Goal: Task Accomplishment & Management: Manage account settings

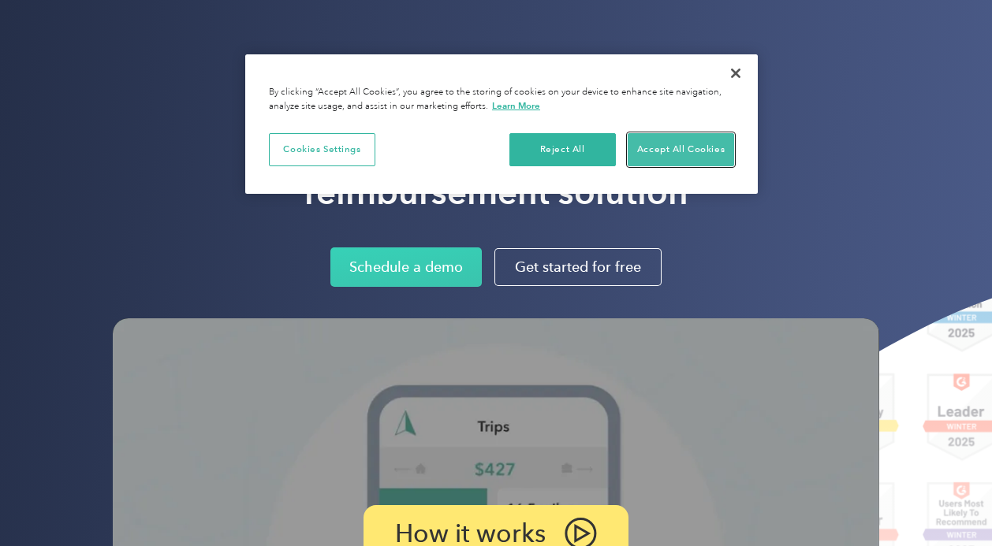
click at [660, 157] on button "Accept All Cookies" at bounding box center [681, 149] width 106 height 33
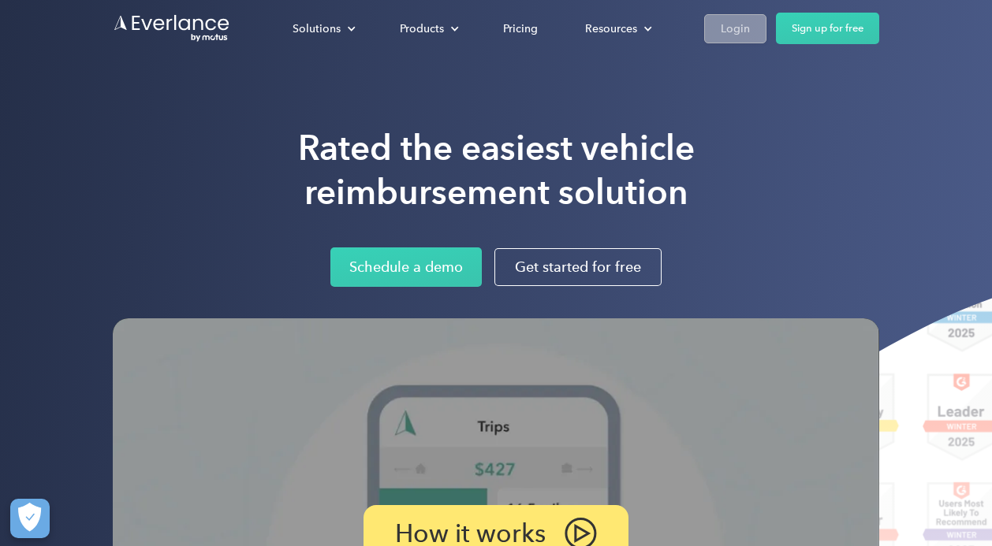
click at [727, 24] on div "Login" at bounding box center [735, 29] width 29 height 20
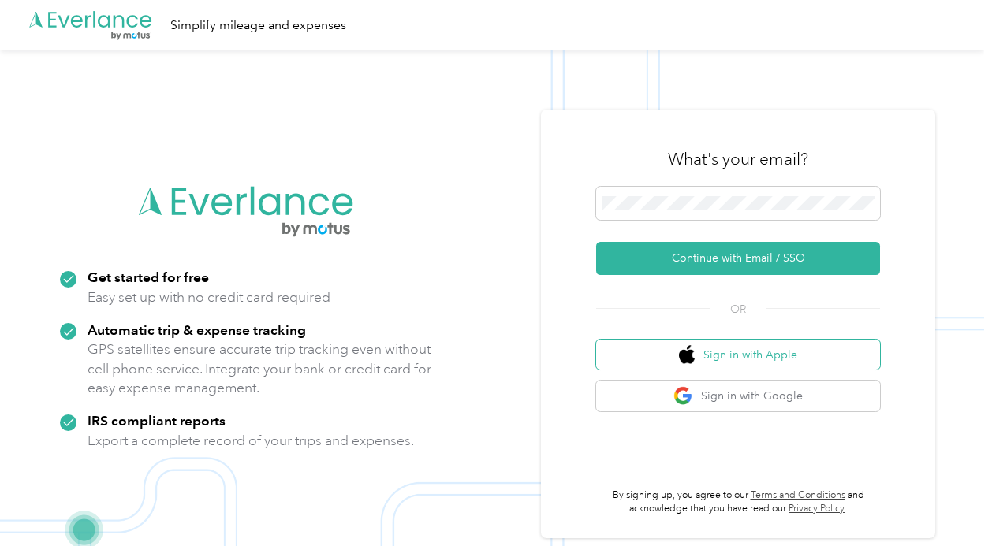
click at [695, 346] on img "button" at bounding box center [687, 355] width 16 height 20
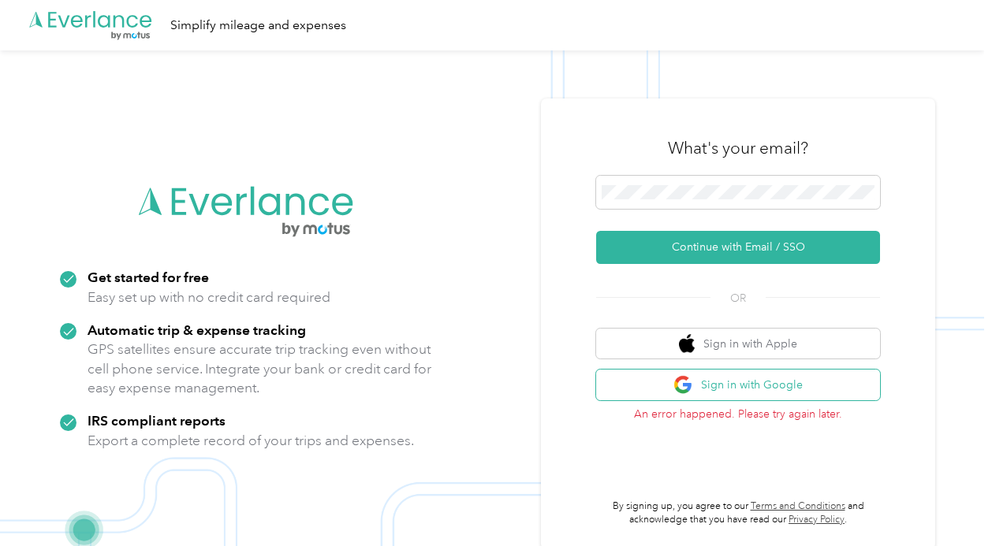
click at [679, 380] on button "Sign in with Google" at bounding box center [738, 385] width 284 height 31
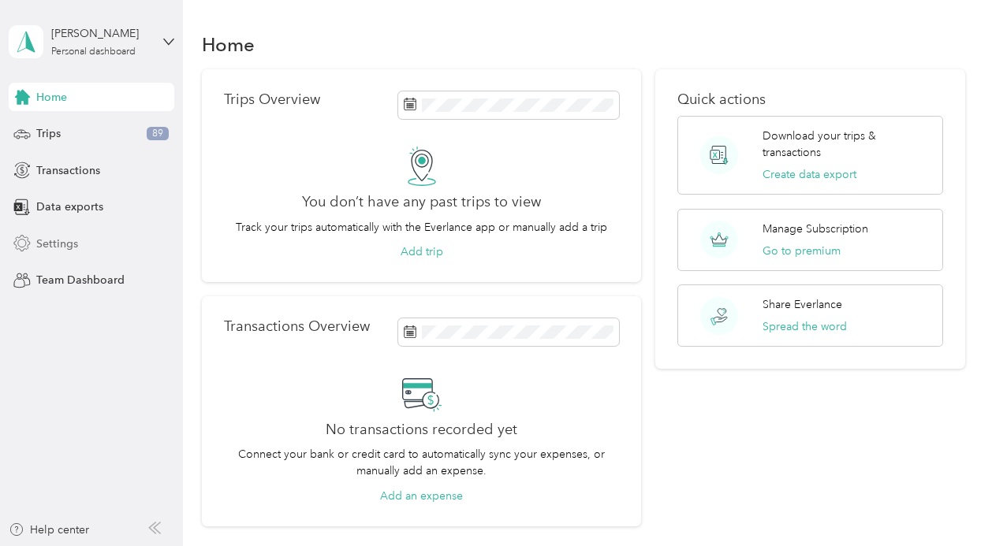
click at [69, 239] on span "Settings" at bounding box center [57, 244] width 42 height 17
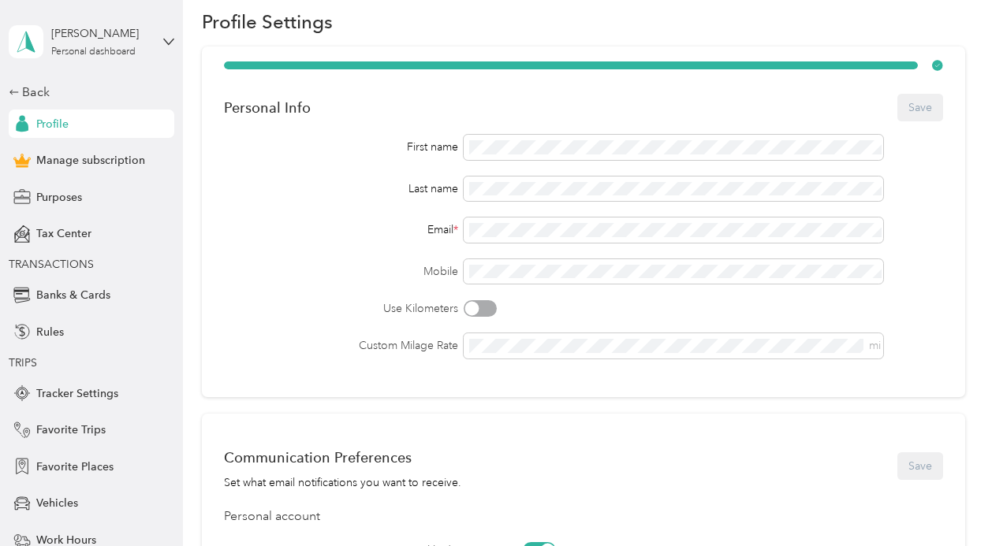
scroll to position [55, 0]
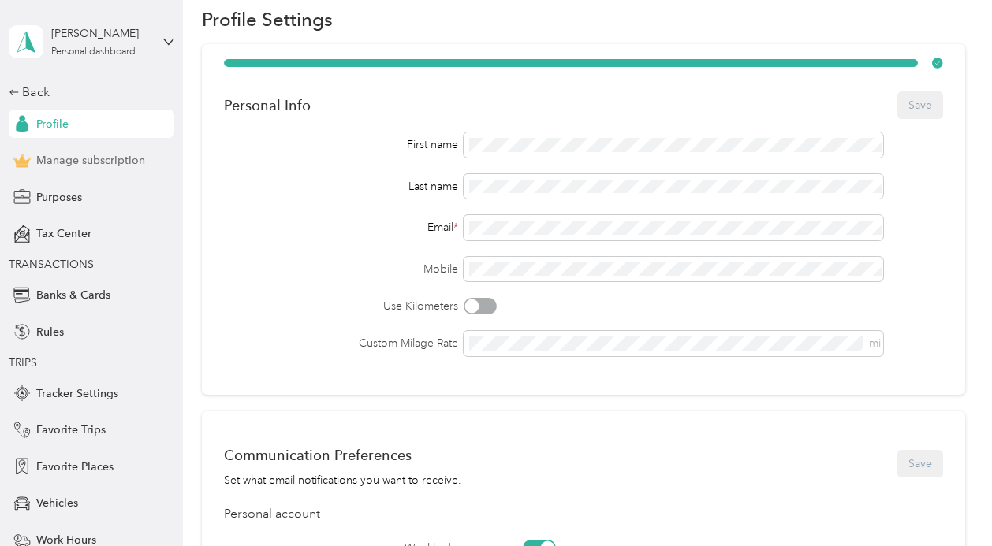
click at [118, 161] on span "Manage subscription" at bounding box center [90, 160] width 109 height 17
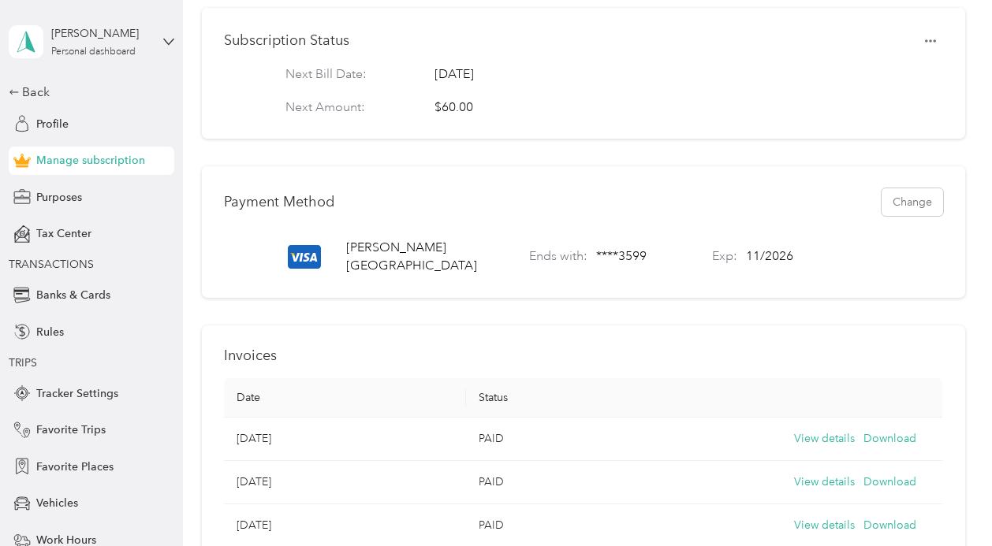
scroll to position [306, 0]
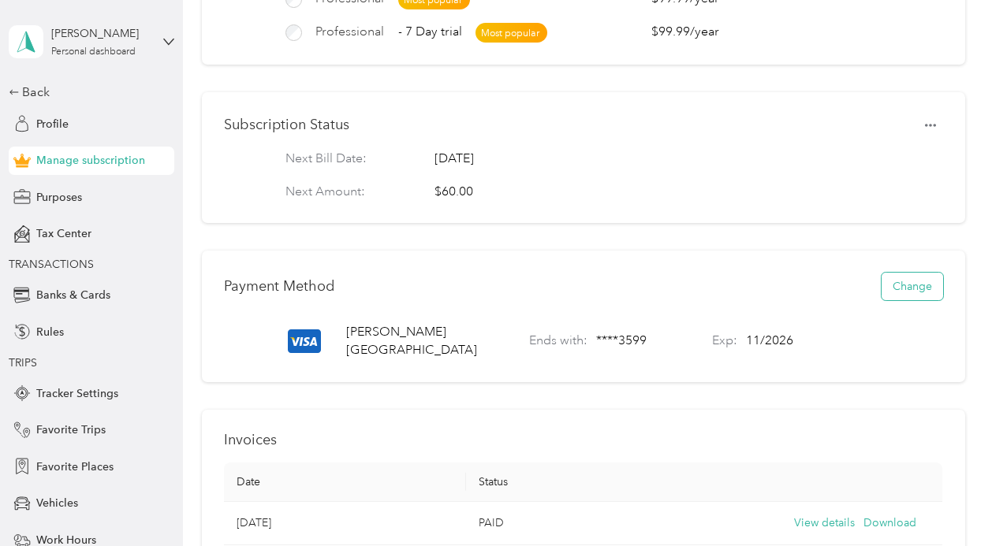
click at [907, 280] on button "Change" at bounding box center [913, 287] width 62 height 28
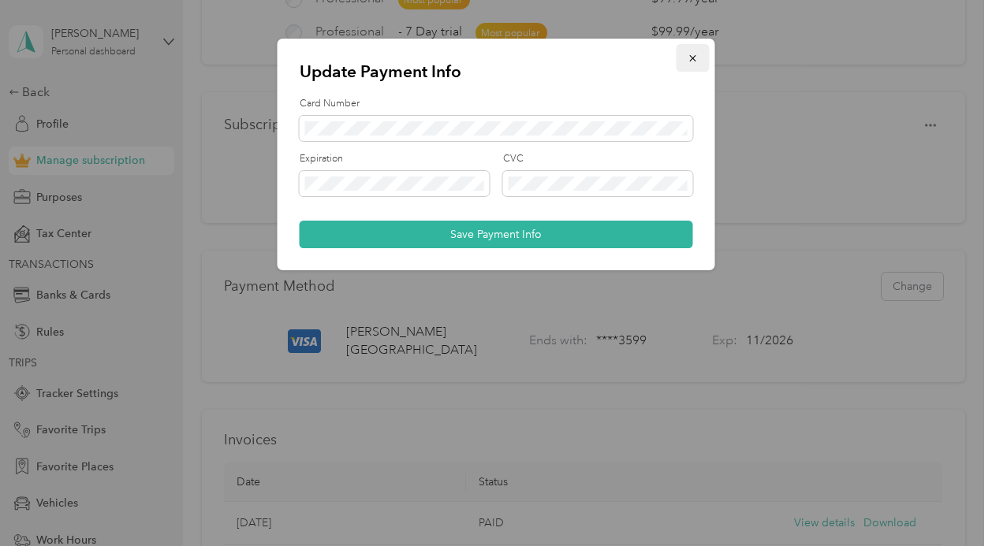
click at [695, 50] on button "button" at bounding box center [693, 58] width 33 height 28
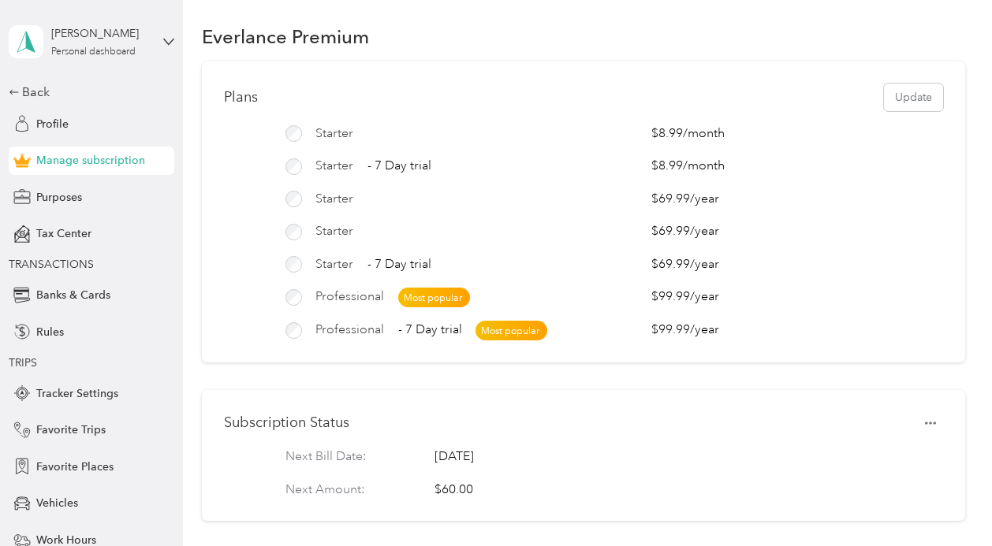
scroll to position [0, 0]
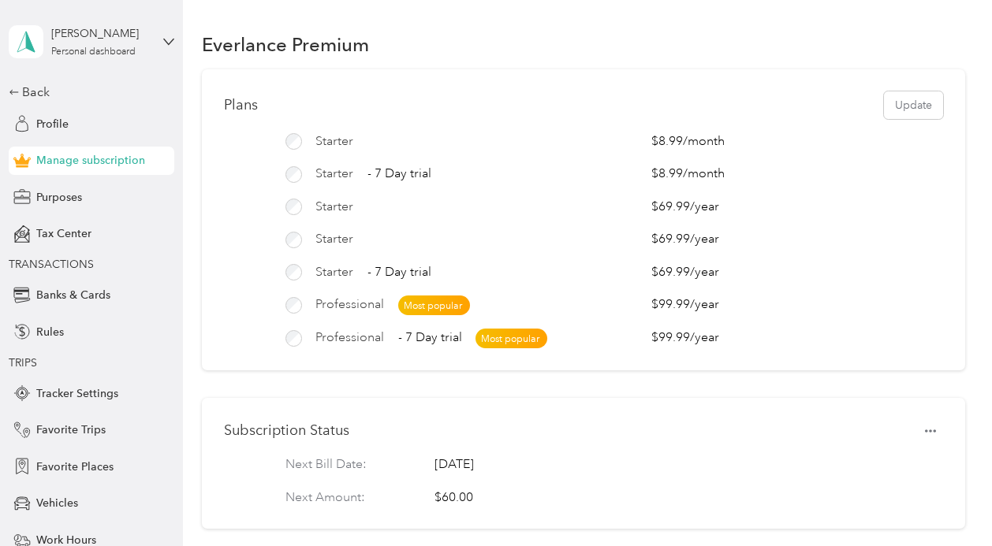
click at [88, 162] on span "Manage subscription" at bounding box center [90, 160] width 109 height 17
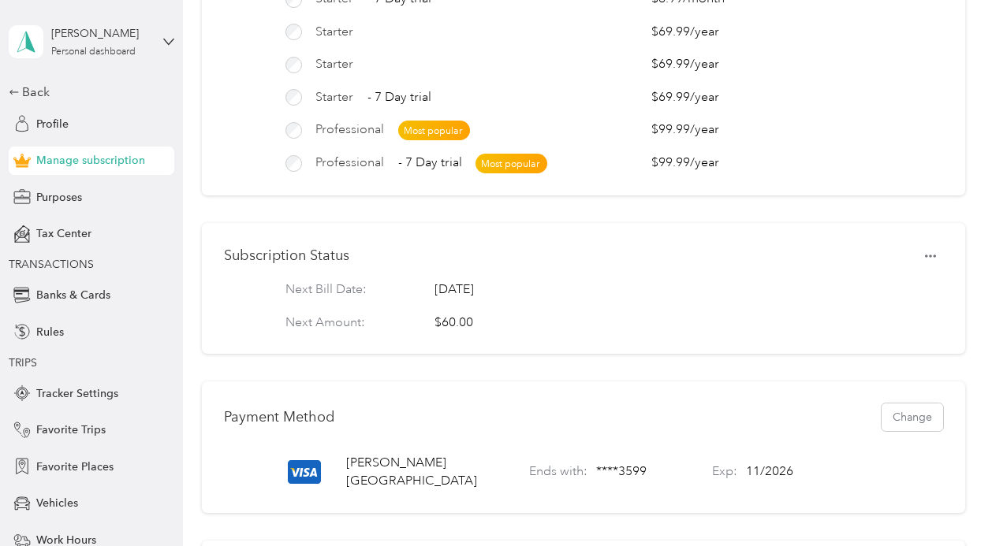
scroll to position [176, 0]
click at [943, 251] on button "button" at bounding box center [930, 255] width 25 height 22
click at [912, 281] on span "Set to cancel" at bounding box center [908, 282] width 64 height 17
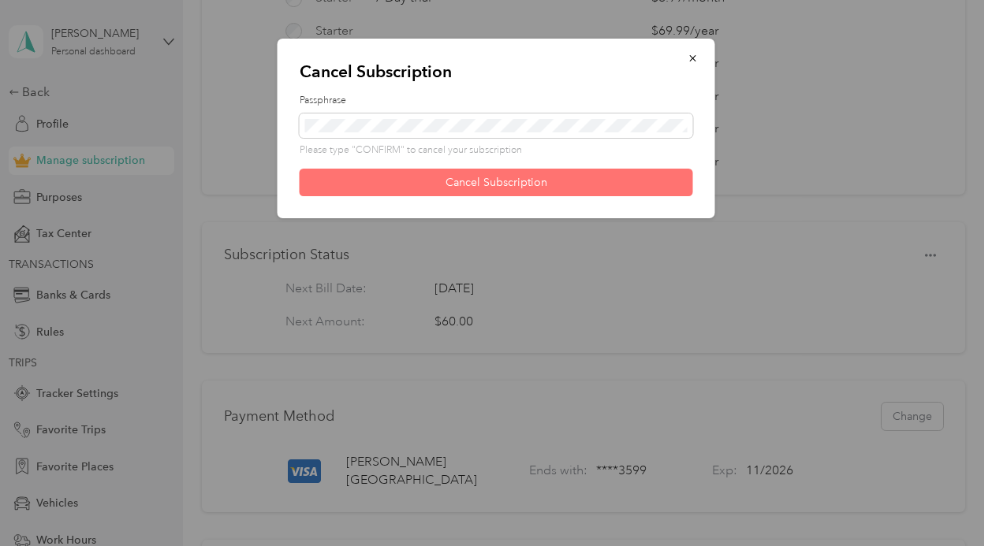
click at [467, 182] on button "Cancel Subscription" at bounding box center [496, 183] width 393 height 28
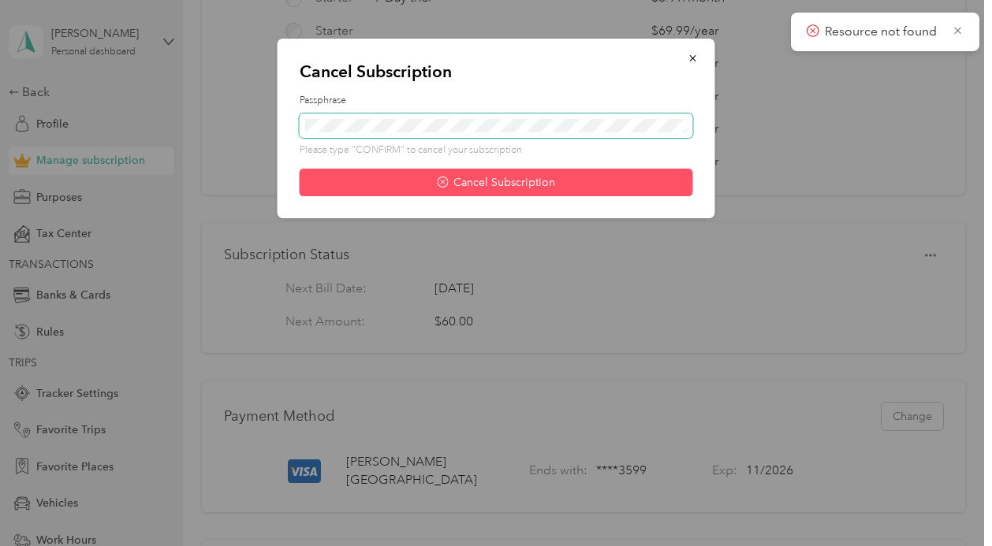
click at [296, 127] on div "Cancel Subscription Passphrase Please type "CONFIRM" to cancel your subscriptio…" at bounding box center [497, 129] width 438 height 180
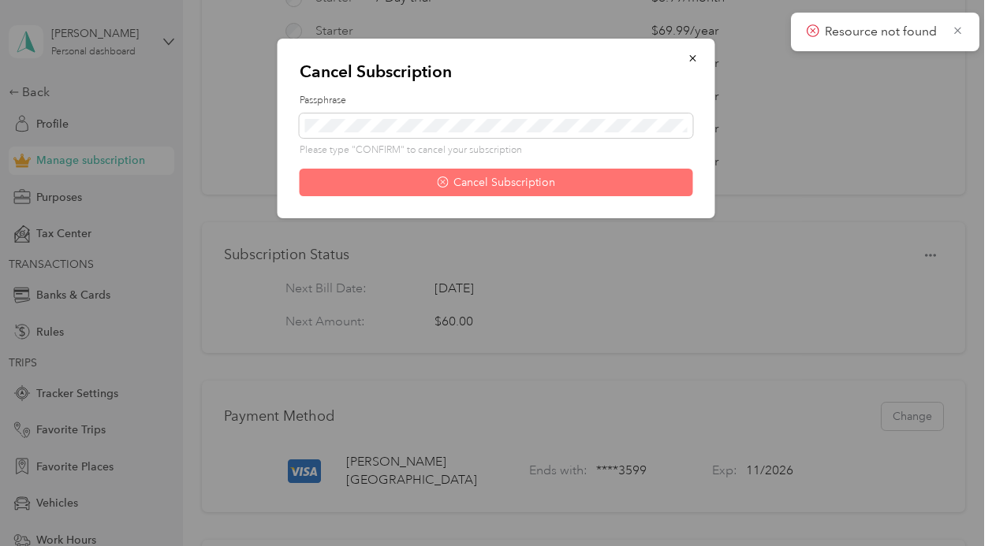
click at [365, 181] on button "Cancel Subscription" at bounding box center [496, 183] width 393 height 28
click at [502, 173] on button "Cancel Subscription" at bounding box center [496, 183] width 393 height 28
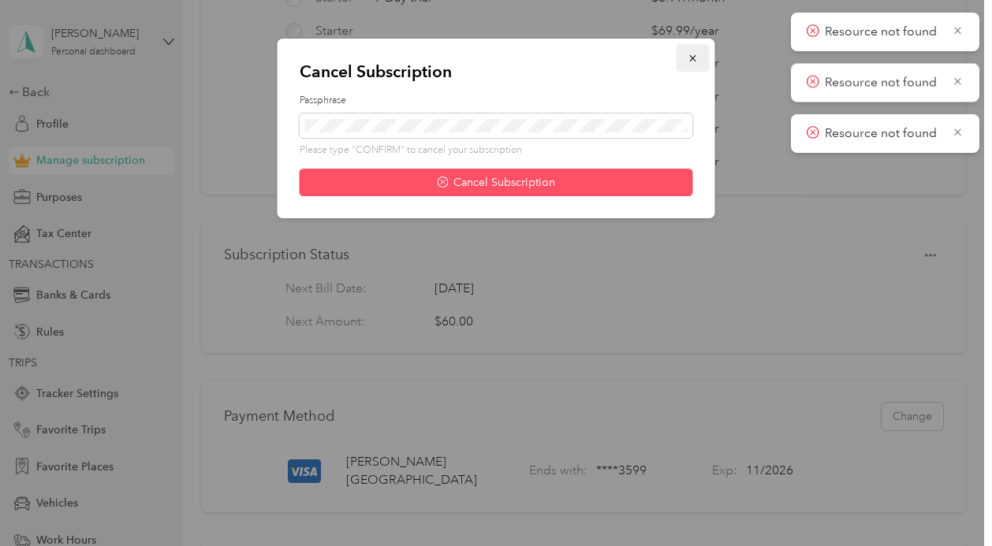
click at [691, 51] on span "button" at bounding box center [693, 57] width 11 height 13
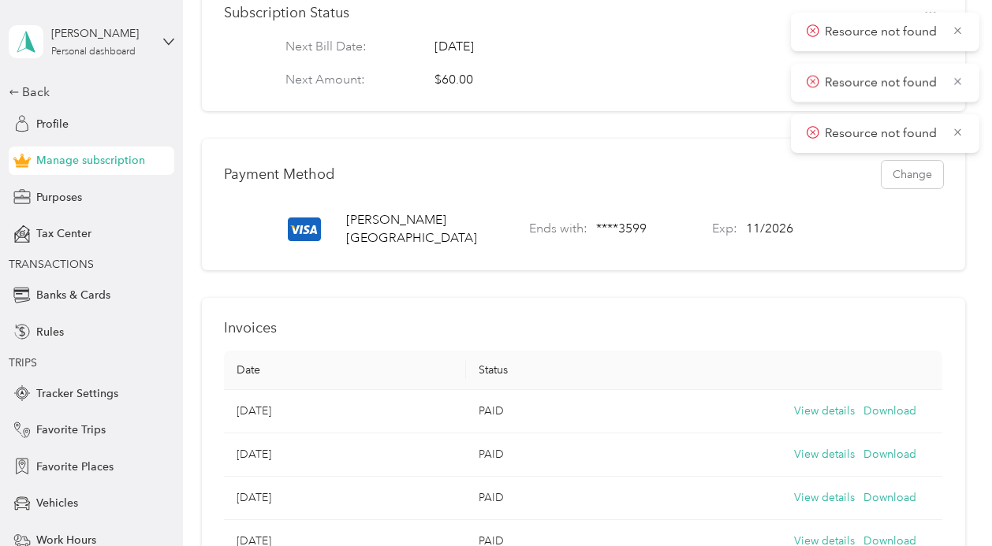
scroll to position [421, 0]
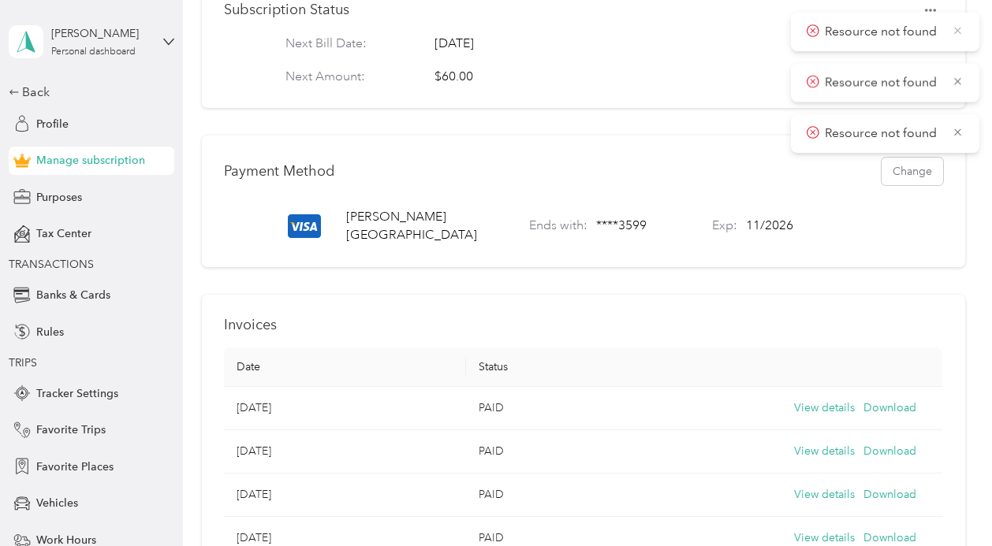
click at [952, 24] on icon at bounding box center [958, 31] width 12 height 14
click at [953, 31] on icon at bounding box center [958, 31] width 12 height 14
click at [957, 38] on span "Resource not found" at bounding box center [885, 32] width 157 height 20
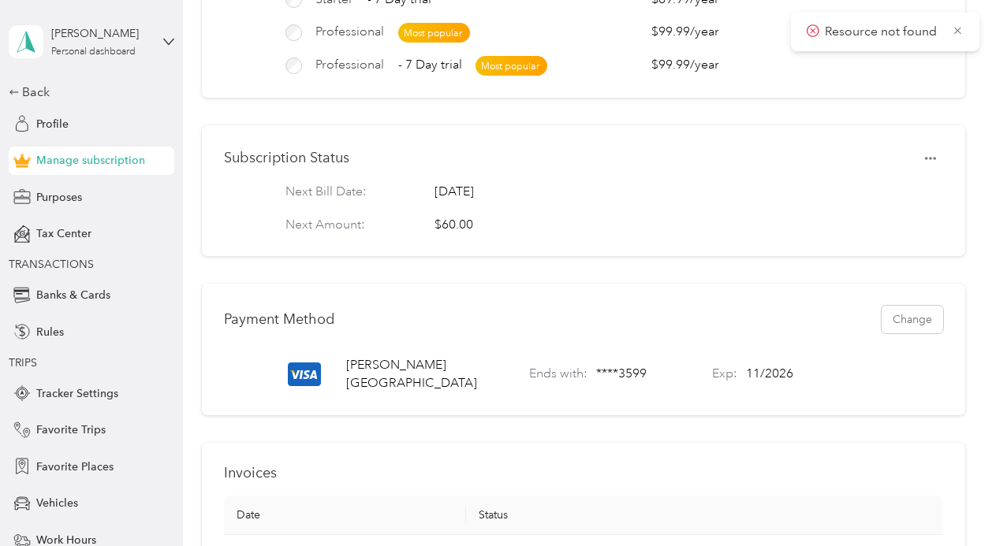
scroll to position [274, 0]
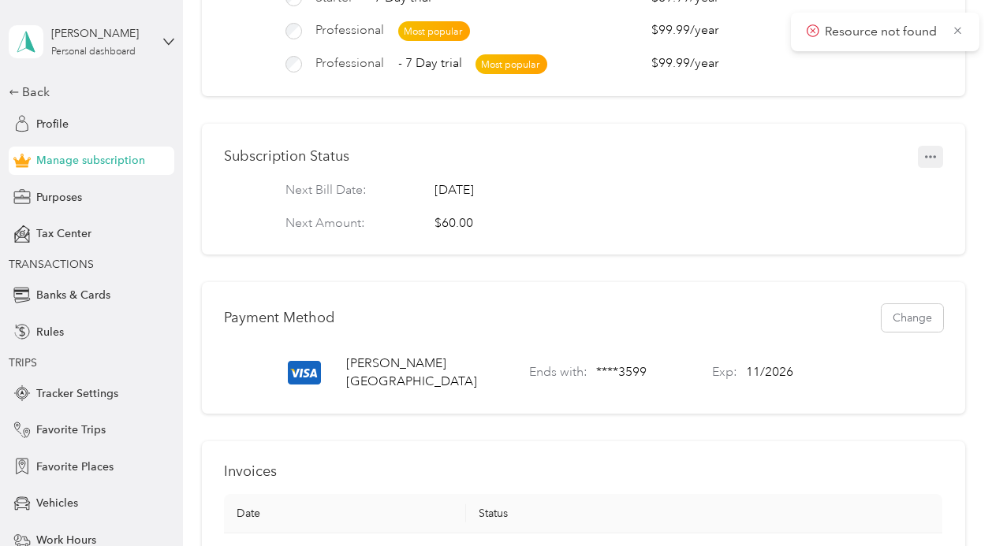
click at [936, 153] on icon "button" at bounding box center [930, 156] width 11 height 11
click at [911, 176] on span "Set to cancel" at bounding box center [908, 183] width 64 height 17
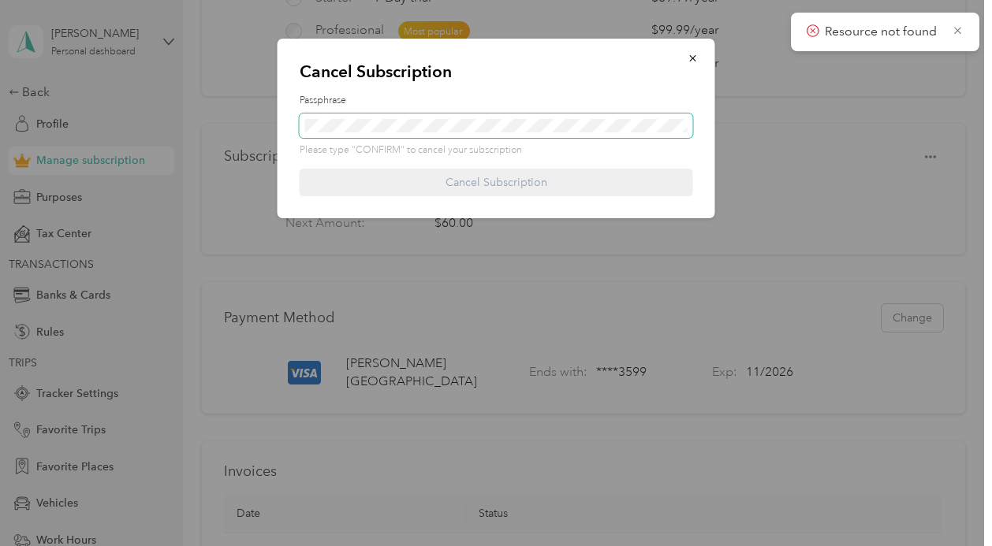
click at [419, 133] on span at bounding box center [496, 126] width 393 height 25
click at [429, 162] on div "Cancel Subscription Passphrase Please type "CONFIRM" to cancel your subscriptio…" at bounding box center [497, 129] width 438 height 180
click at [181, 546] on div "Cancel Subscription Passphrase Please type "CONFIRM" to cancel your subscriptio…" at bounding box center [492, 546] width 984 height 0
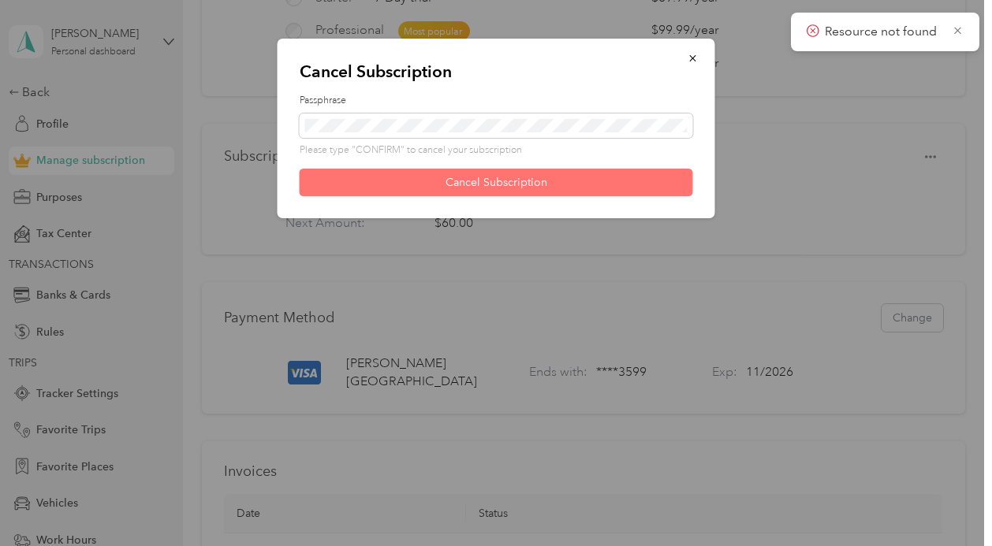
click at [397, 178] on button "Cancel Subscription" at bounding box center [496, 183] width 393 height 28
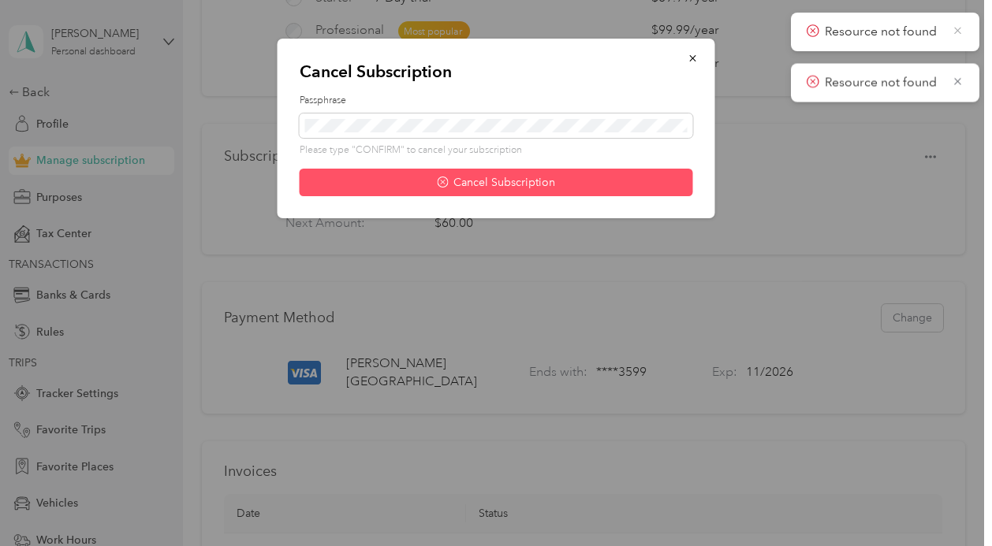
click at [957, 31] on icon at bounding box center [957, 30] width 7 height 7
